Goal: Information Seeking & Learning: Stay updated

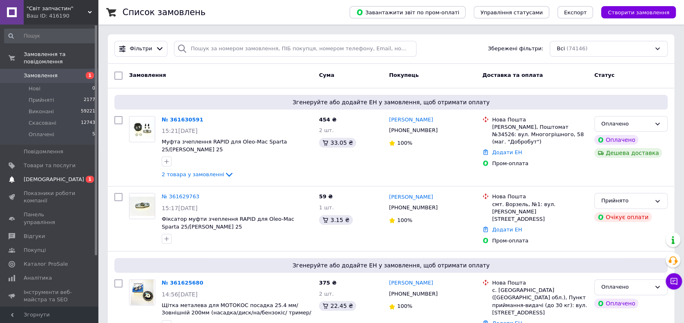
click at [46, 176] on span "[DEMOGRAPHIC_DATA]" at bounding box center [54, 179] width 60 height 7
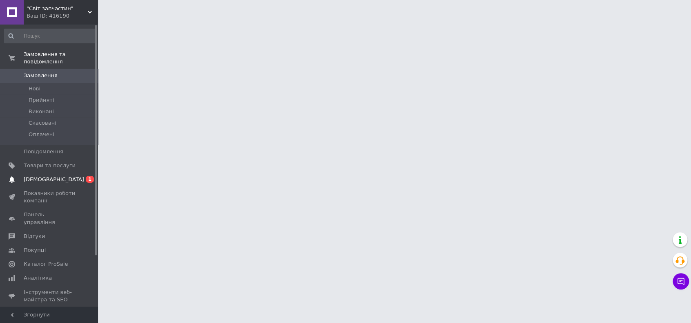
click at [36, 176] on span "[DEMOGRAPHIC_DATA]" at bounding box center [54, 179] width 60 height 7
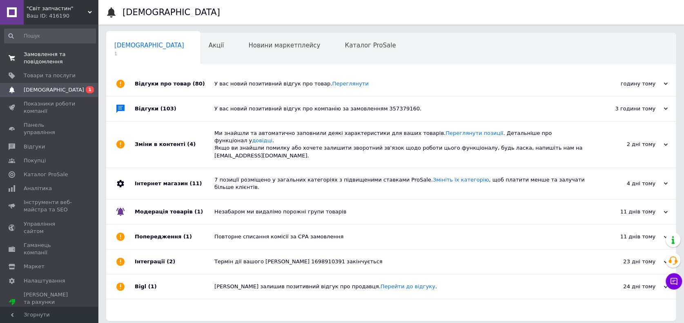
click at [36, 61] on span "Замовлення та повідомлення" at bounding box center [50, 58] width 52 height 15
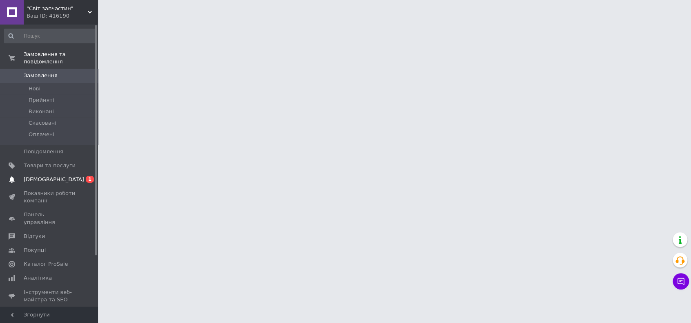
click at [43, 176] on span "[DEMOGRAPHIC_DATA]" at bounding box center [54, 179] width 60 height 7
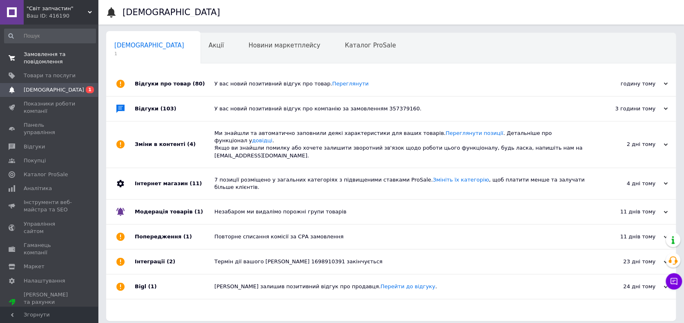
click at [33, 60] on span "Замовлення та повідомлення" at bounding box center [50, 58] width 52 height 15
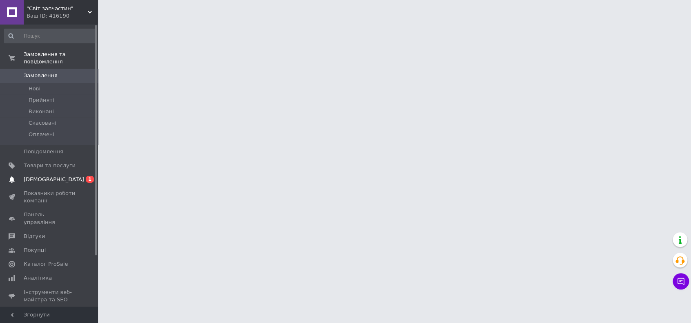
click at [58, 176] on span "[DEMOGRAPHIC_DATA]" at bounding box center [50, 179] width 52 height 7
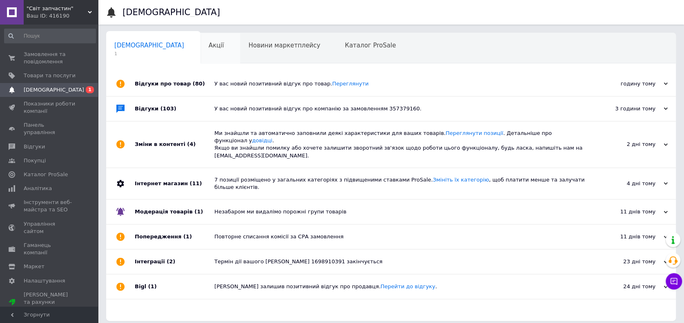
click at [200, 51] on div "Акції 0" at bounding box center [220, 48] width 40 height 31
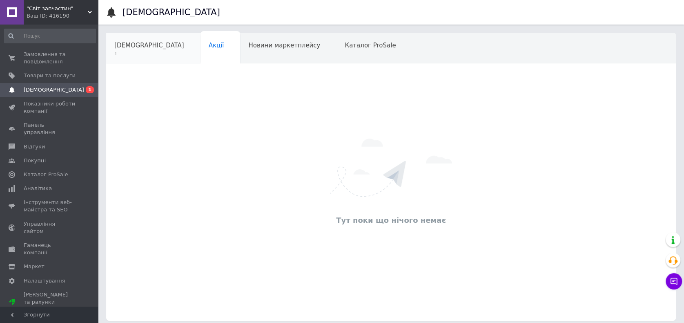
click at [143, 60] on div "[DEMOGRAPHIC_DATA] 1" at bounding box center [153, 48] width 94 height 31
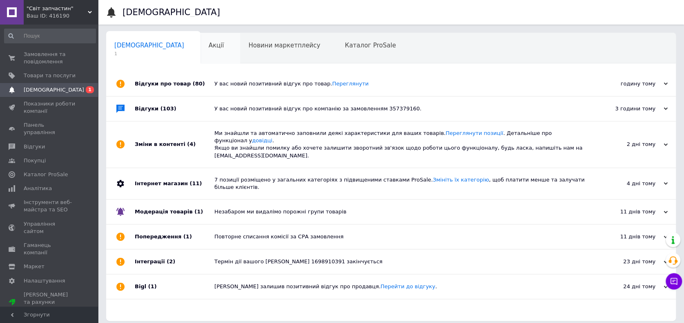
click at [200, 56] on div "Акції" at bounding box center [220, 48] width 40 height 31
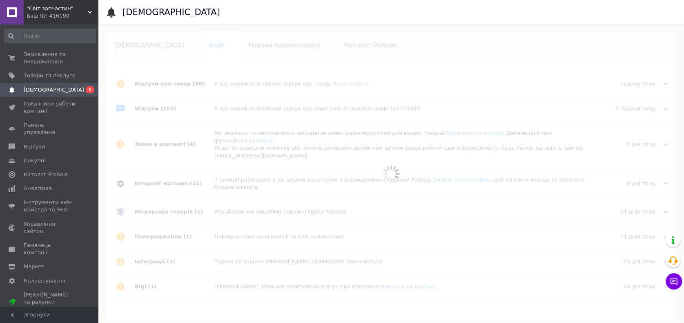
click at [234, 56] on div at bounding box center [391, 173] width 586 height 298
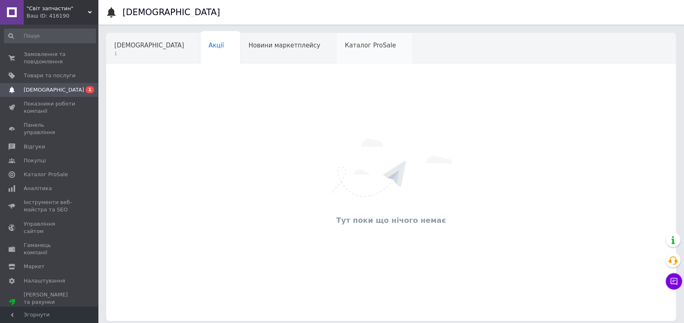
click at [336, 58] on div "Каталог ProSale" at bounding box center [374, 48] width 76 height 31
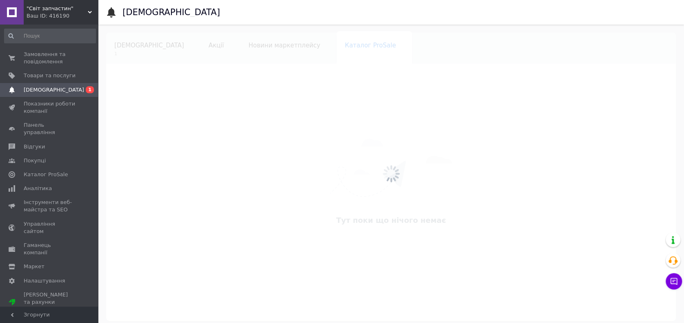
click at [196, 64] on div "Навчання та заходи" at bounding box center [150, 79] width 89 height 31
click at [43, 56] on span "Замовлення та повідомлення" at bounding box center [50, 58] width 52 height 15
